Goal: Transaction & Acquisition: Book appointment/travel/reservation

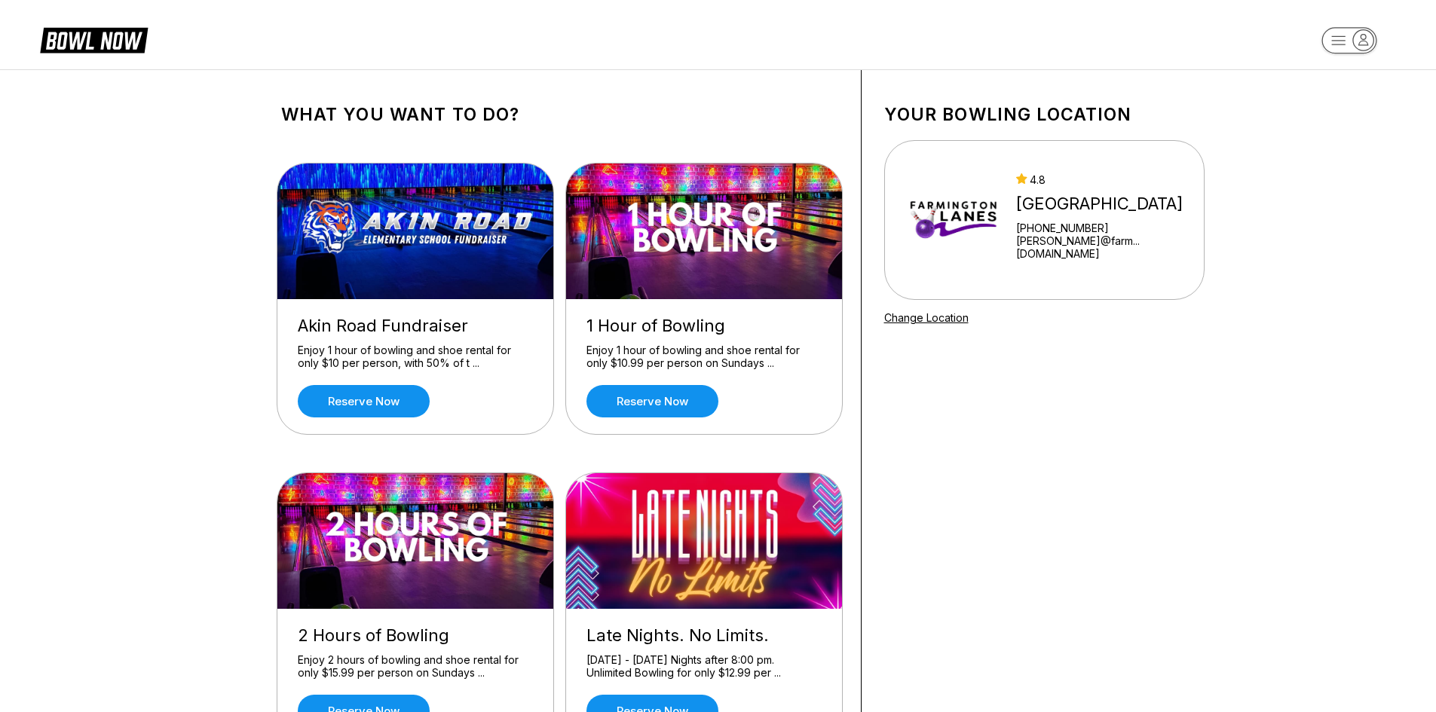
drag, startPoint x: 997, startPoint y: 426, endPoint x: 873, endPoint y: 131, distance: 320.0
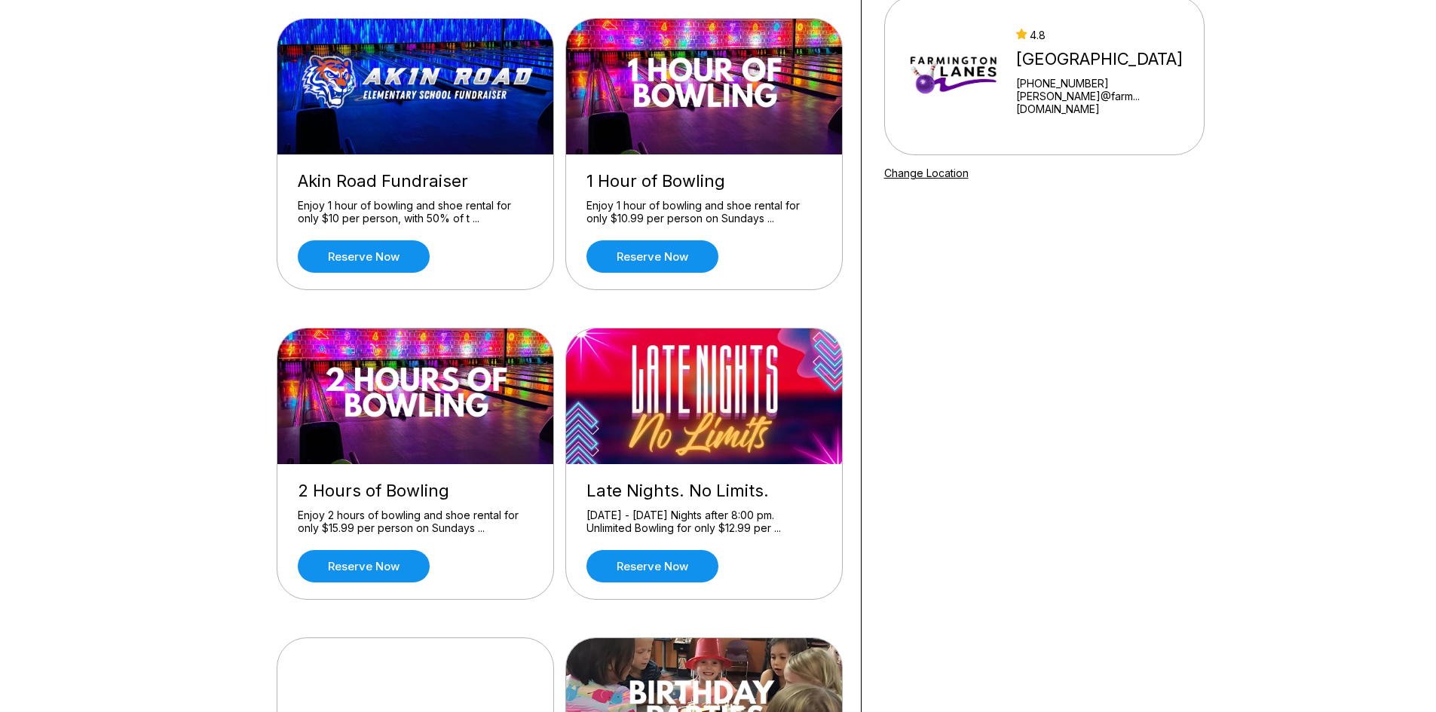
scroll to position [151, 0]
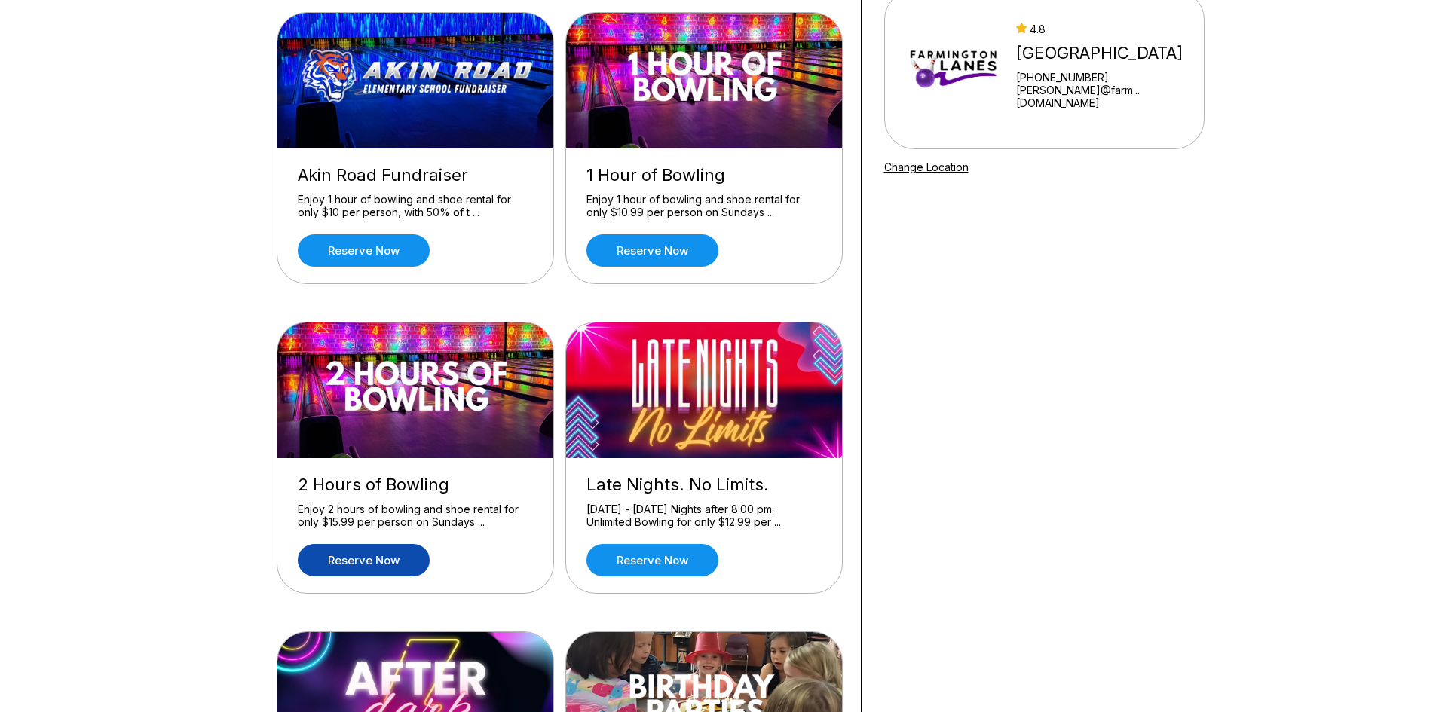
click at [324, 558] on link "Reserve now" at bounding box center [364, 560] width 132 height 32
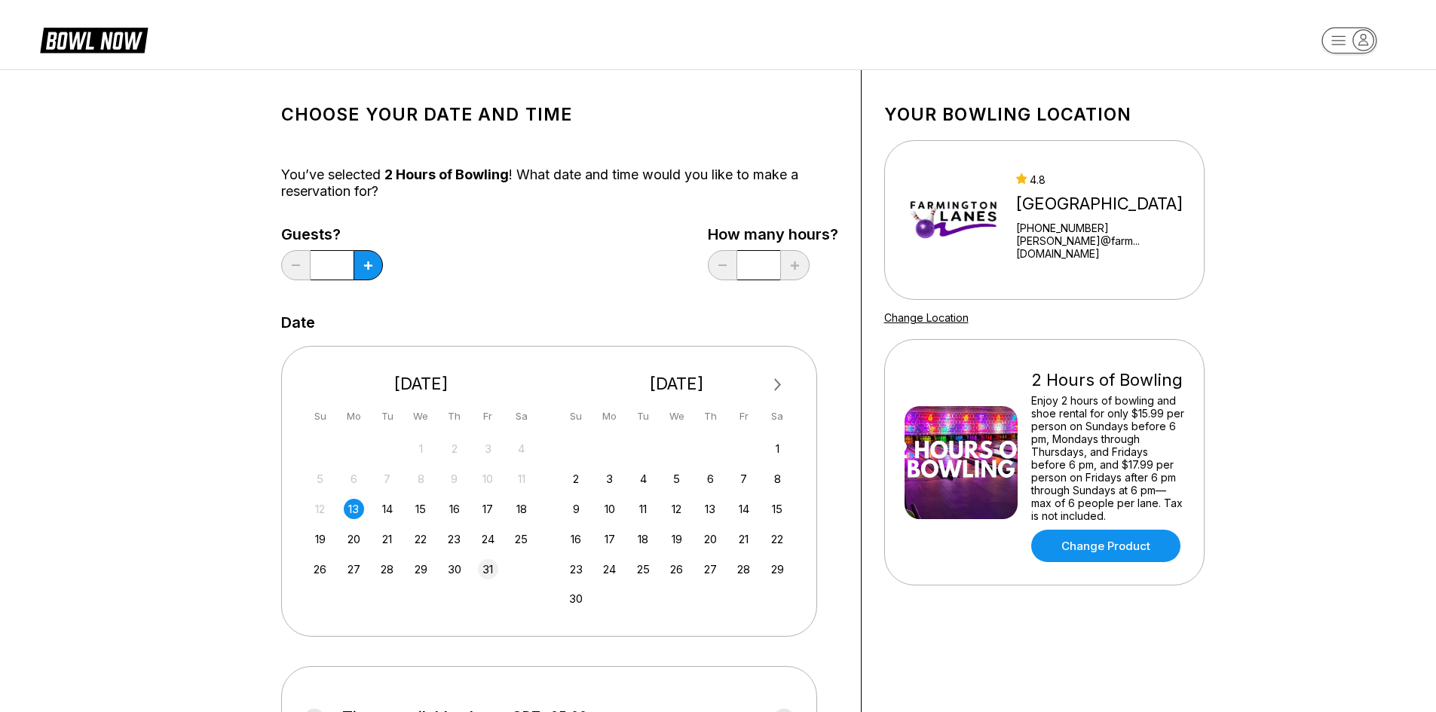
click at [484, 577] on div "31" at bounding box center [488, 569] width 20 height 20
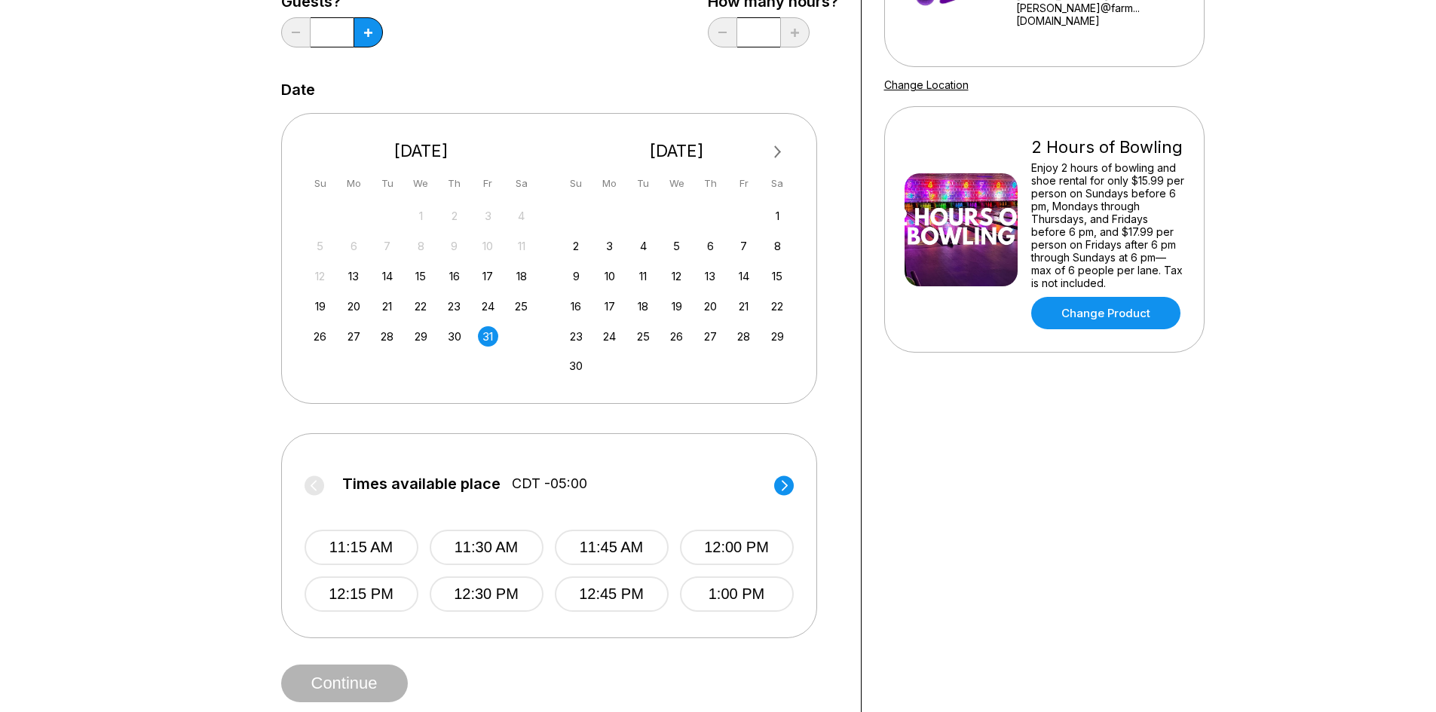
scroll to position [226, 0]
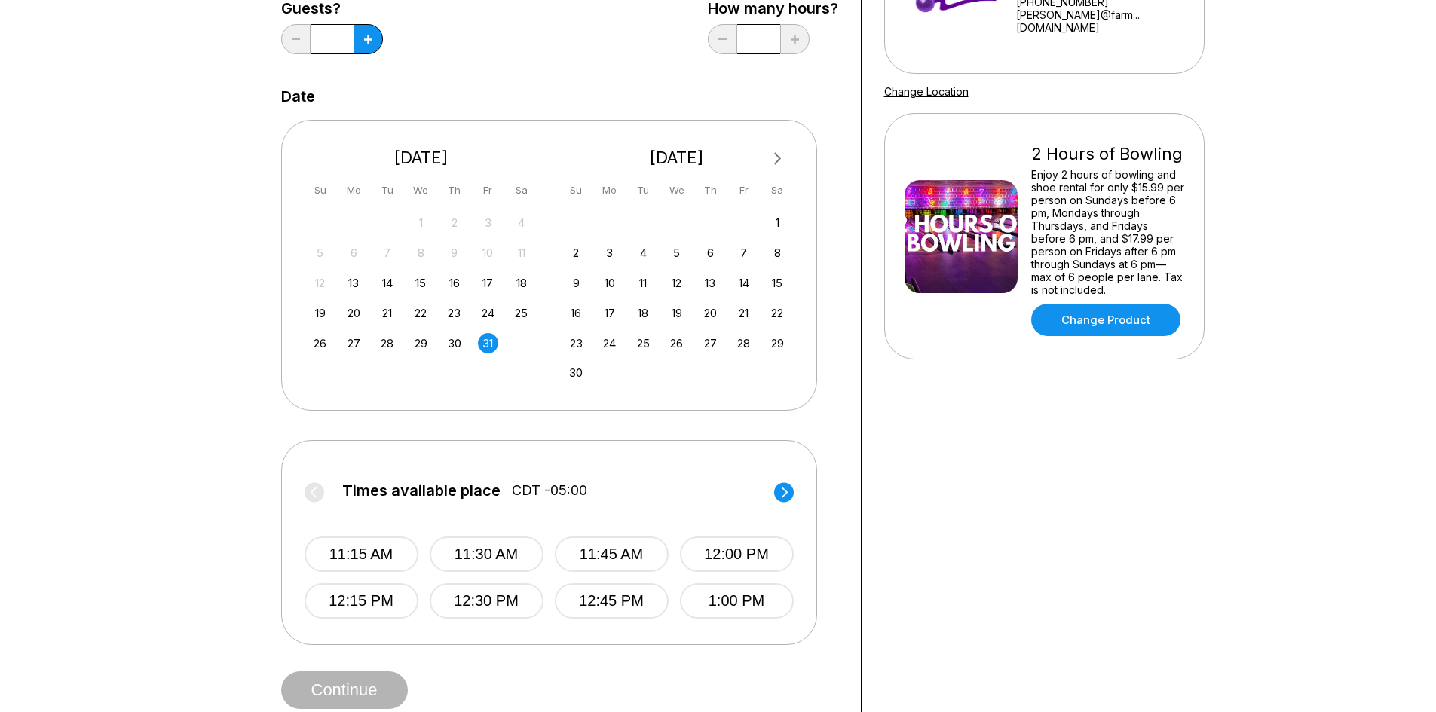
click at [777, 505] on label "Times available place CDT -05:00" at bounding box center [549, 495] width 489 height 24
click at [784, 493] on circle at bounding box center [784, 493] width 20 height 20
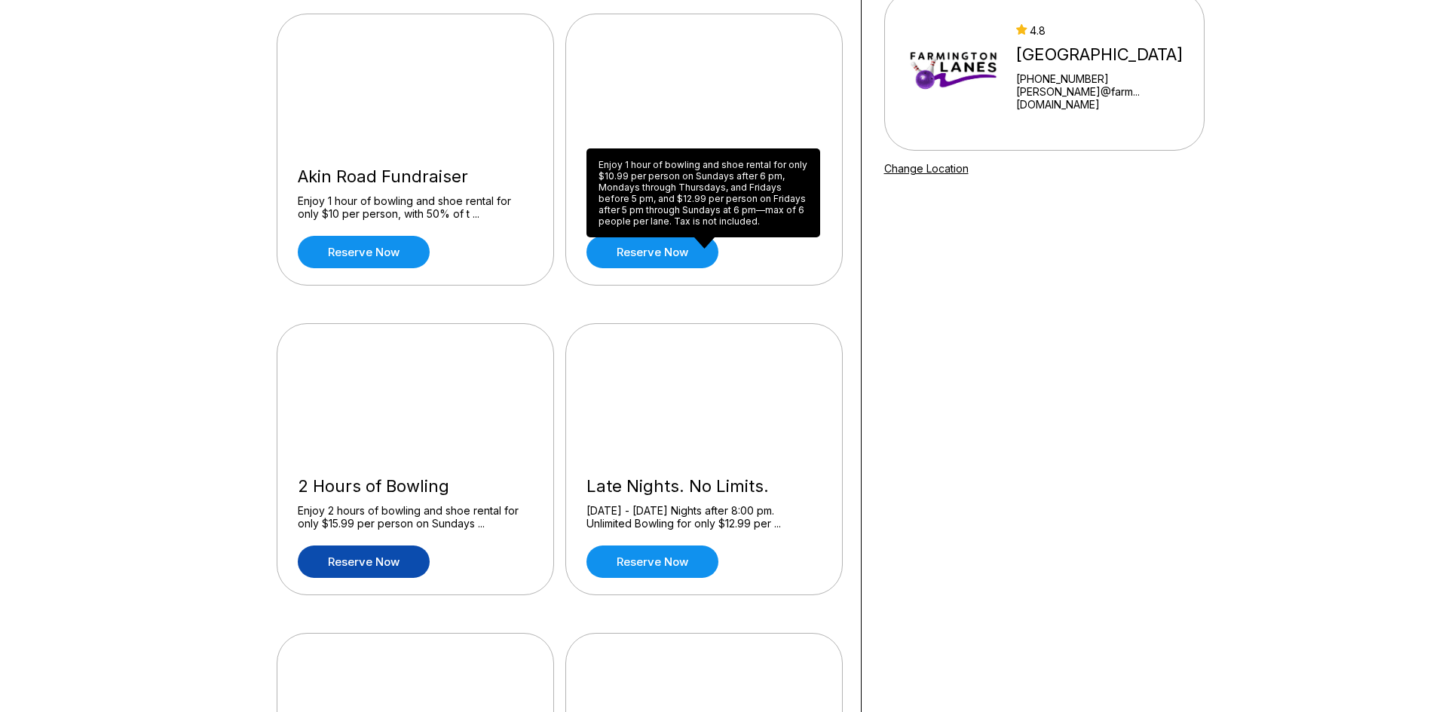
scroll to position [226, 0]
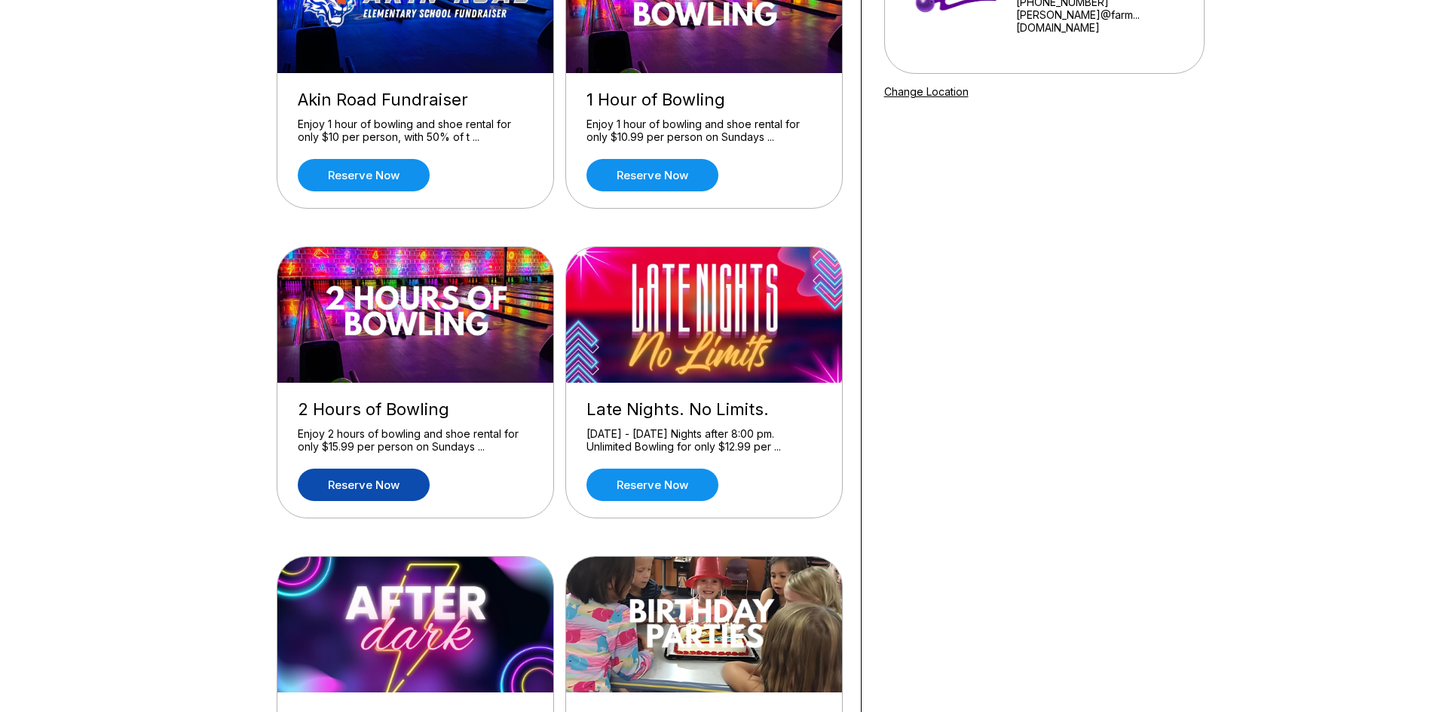
click at [353, 485] on link "Reserve now" at bounding box center [364, 485] width 132 height 32
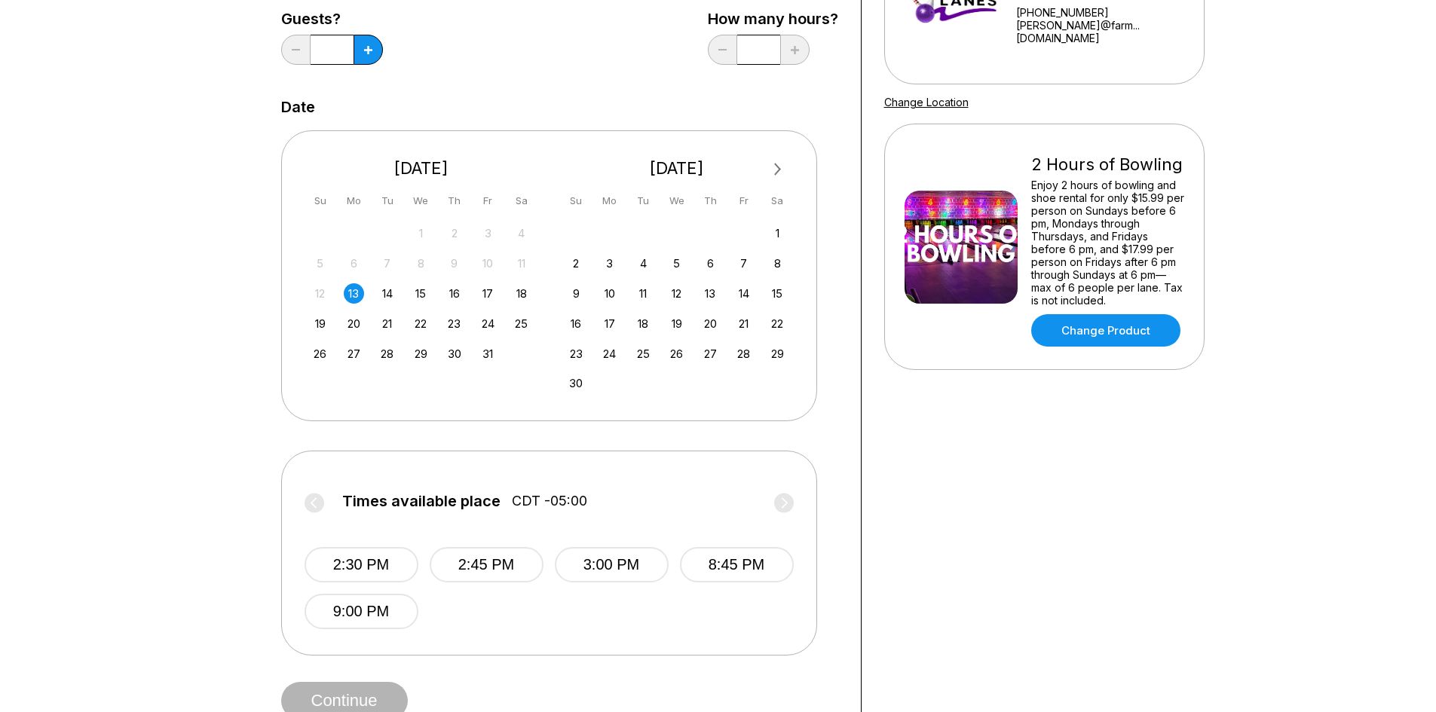
scroll to position [226, 0]
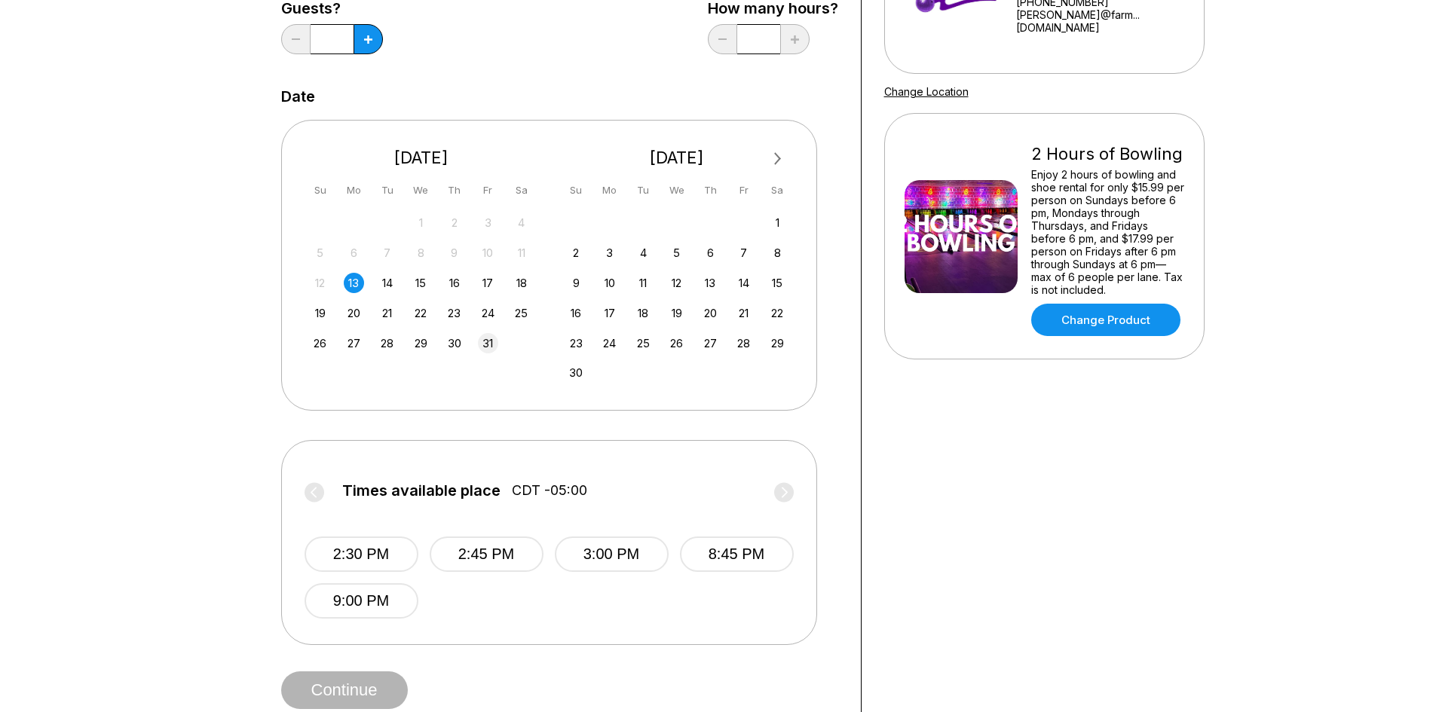
click at [481, 346] on div "31" at bounding box center [488, 343] width 20 height 20
click at [798, 499] on div "Times available place CDT -05:00 11:15 AM 11:30 AM 11:45 AM 12:00 PM 12:15 PM 1…" at bounding box center [549, 542] width 536 height 205
click at [786, 493] on icon at bounding box center [784, 492] width 6 height 11
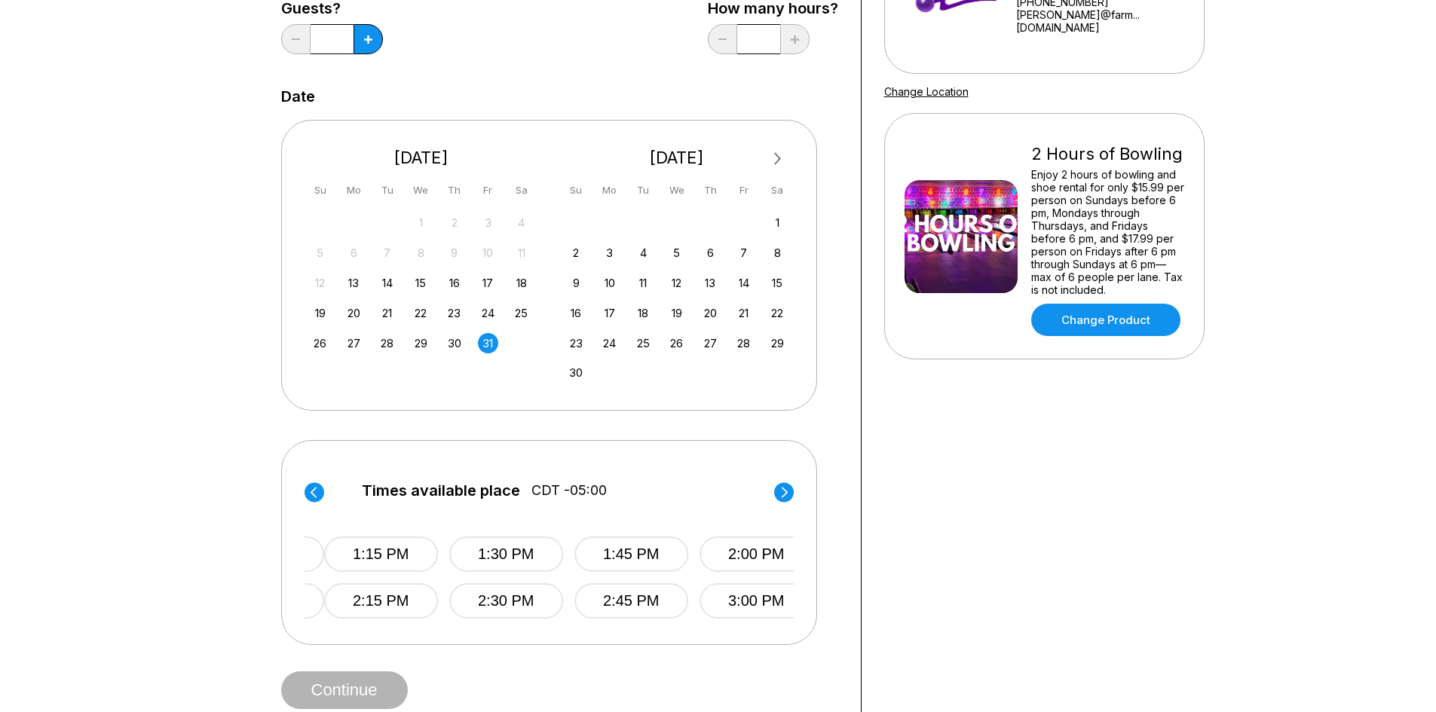
click at [786, 493] on icon at bounding box center [784, 492] width 6 height 11
click at [786, 492] on icon at bounding box center [784, 492] width 6 height 11
click at [749, 567] on button "6:00 PM" at bounding box center [737, 554] width 114 height 35
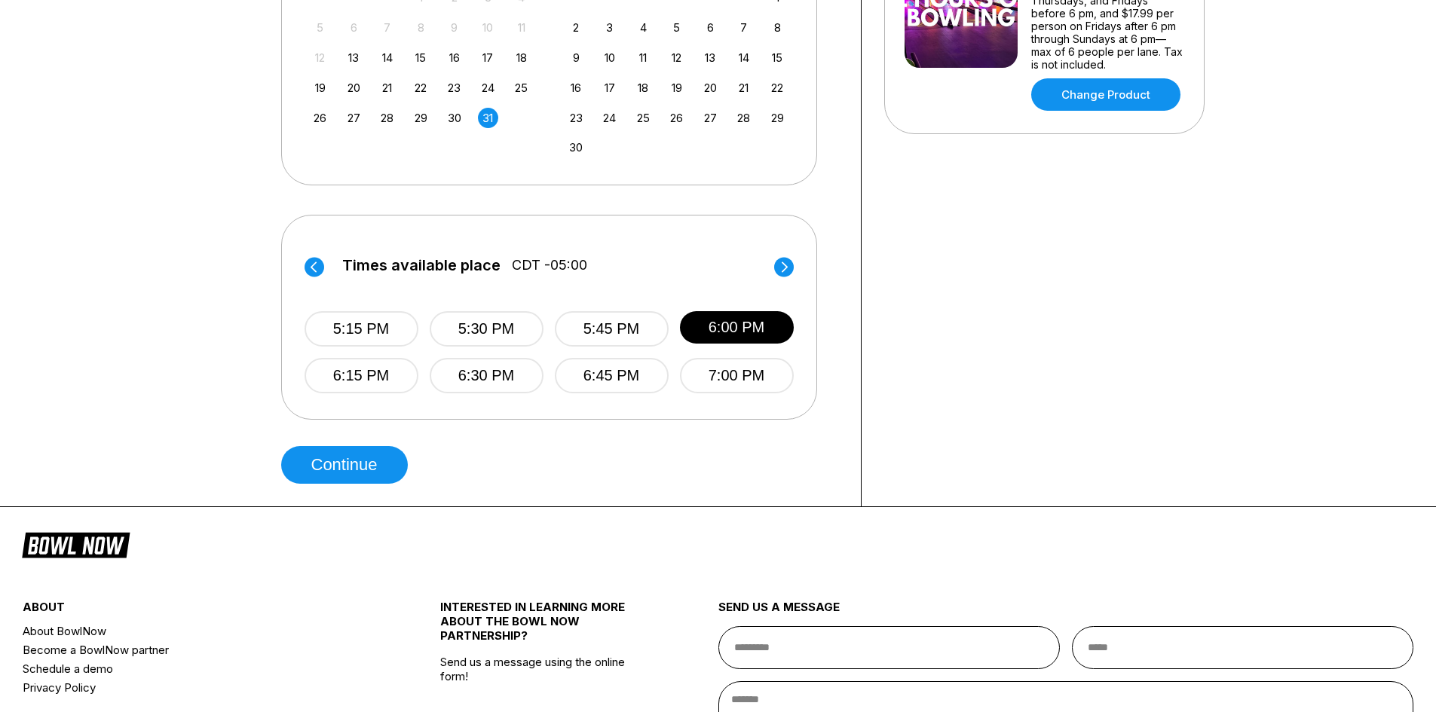
scroll to position [452, 0]
click at [536, 334] on button "5:30 PM" at bounding box center [487, 328] width 114 height 35
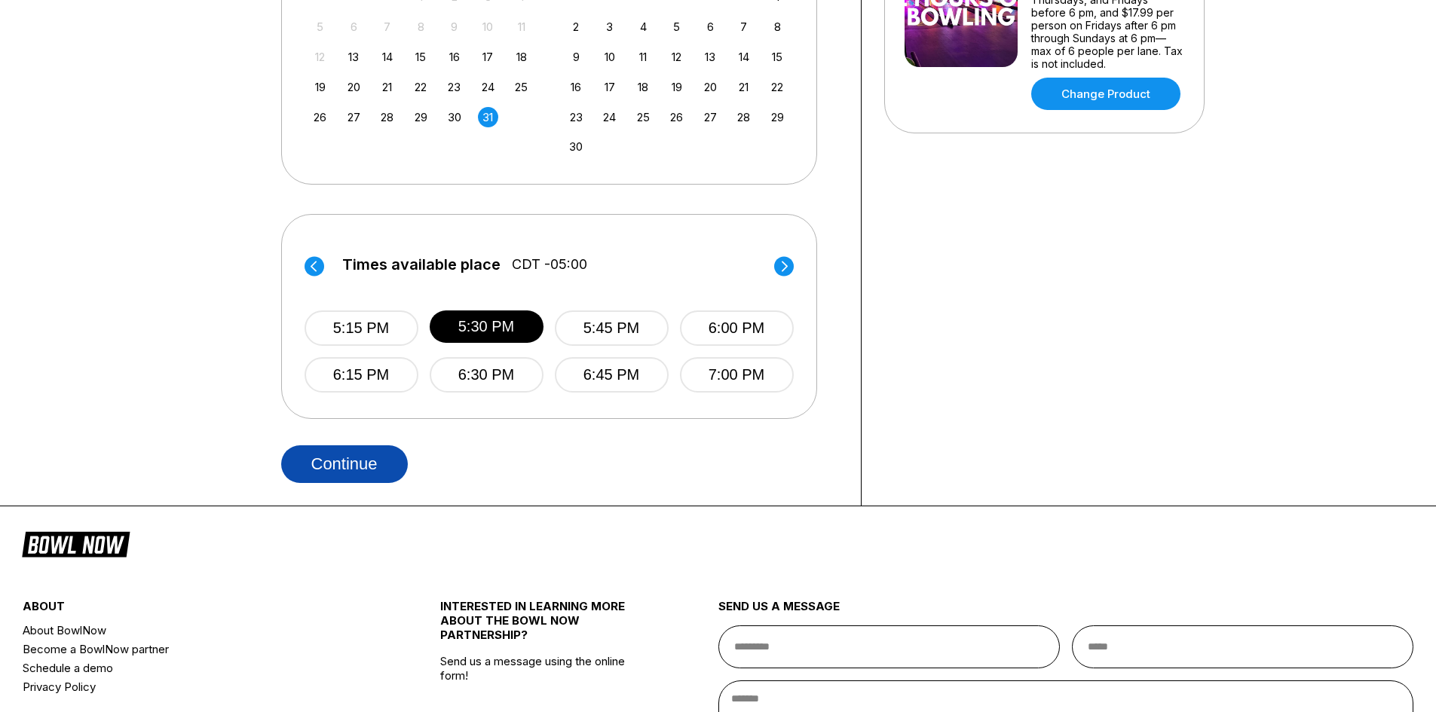
click at [352, 463] on button "Continue" at bounding box center [344, 465] width 127 height 38
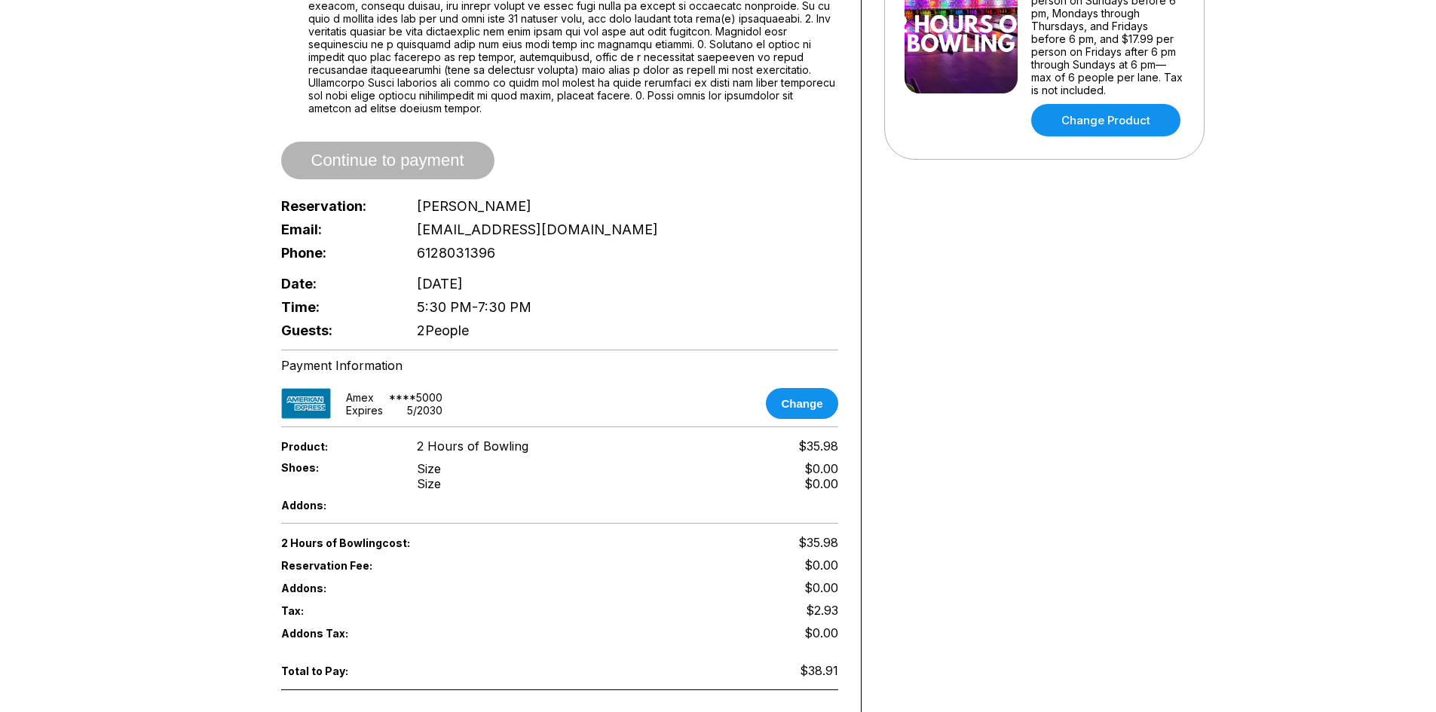
scroll to position [452, 0]
